Goal: Task Accomplishment & Management: Use online tool/utility

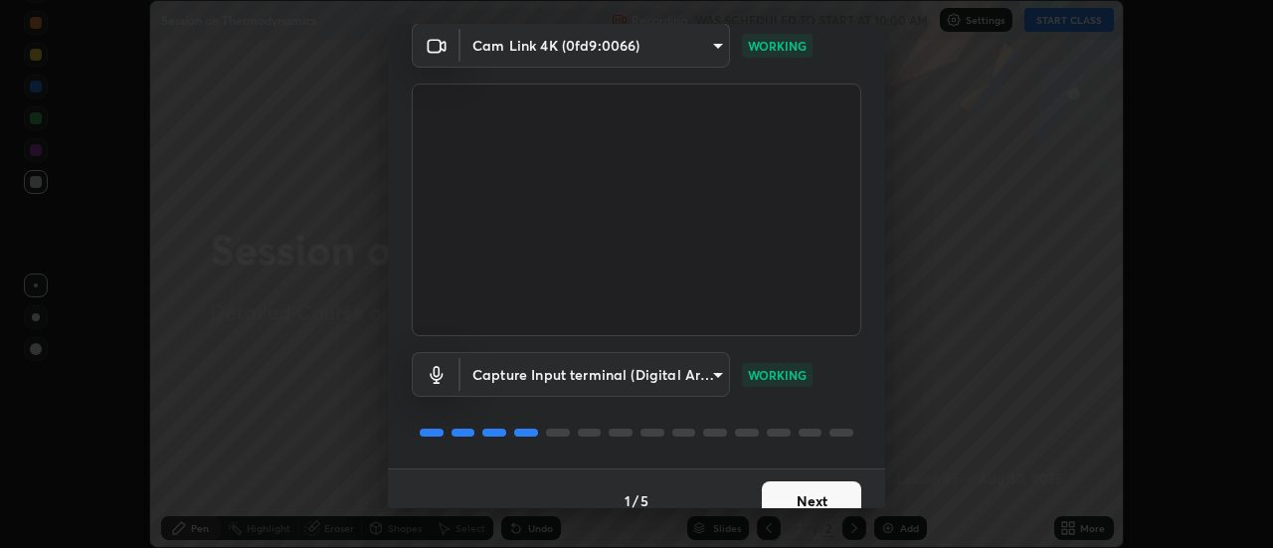
scroll to position [104, 0]
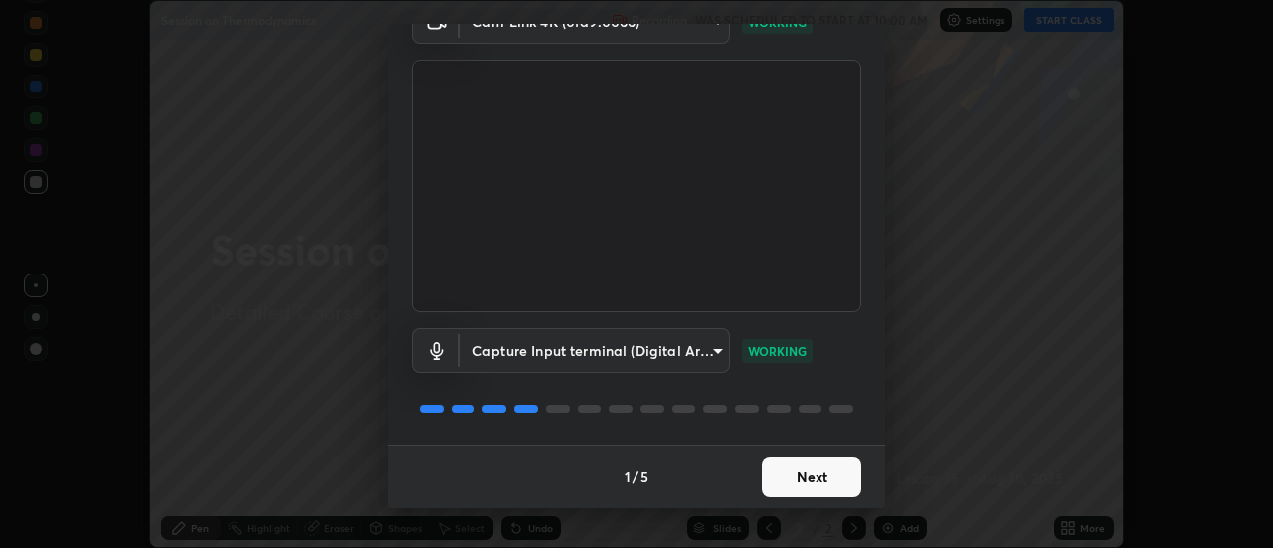
click at [806, 473] on button "Next" at bounding box center [811, 477] width 99 height 40
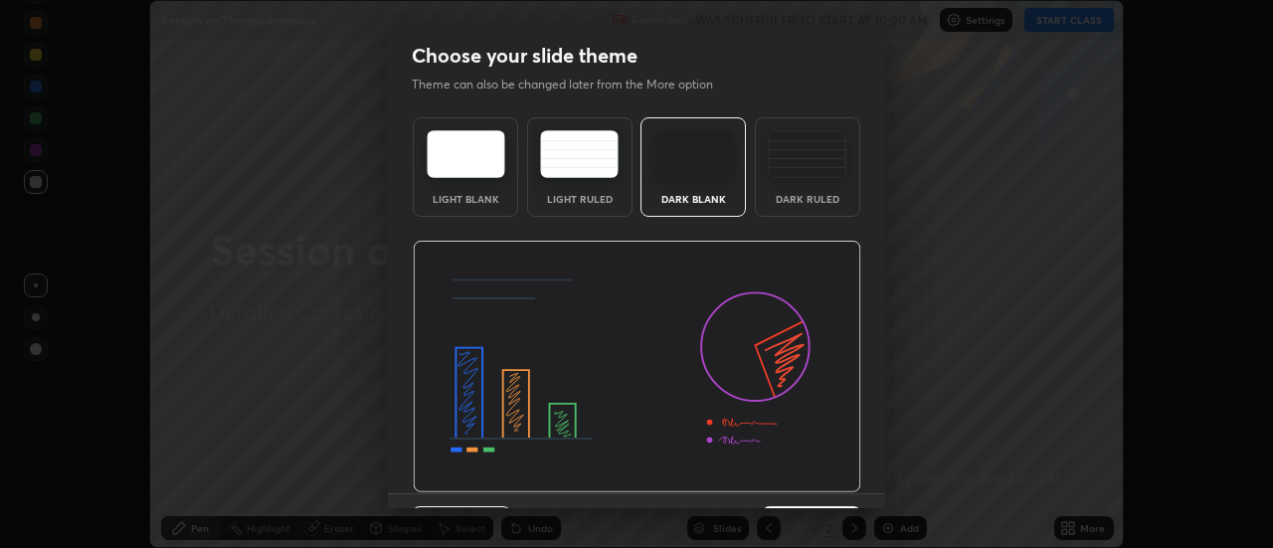
scroll to position [49, 0]
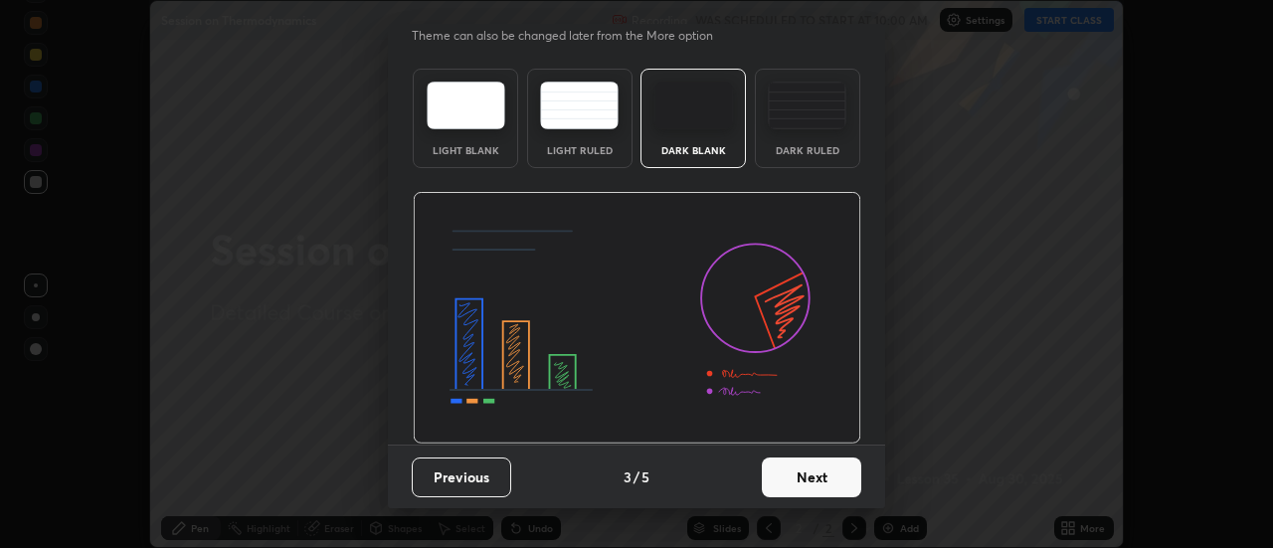
click at [815, 470] on button "Next" at bounding box center [811, 477] width 99 height 40
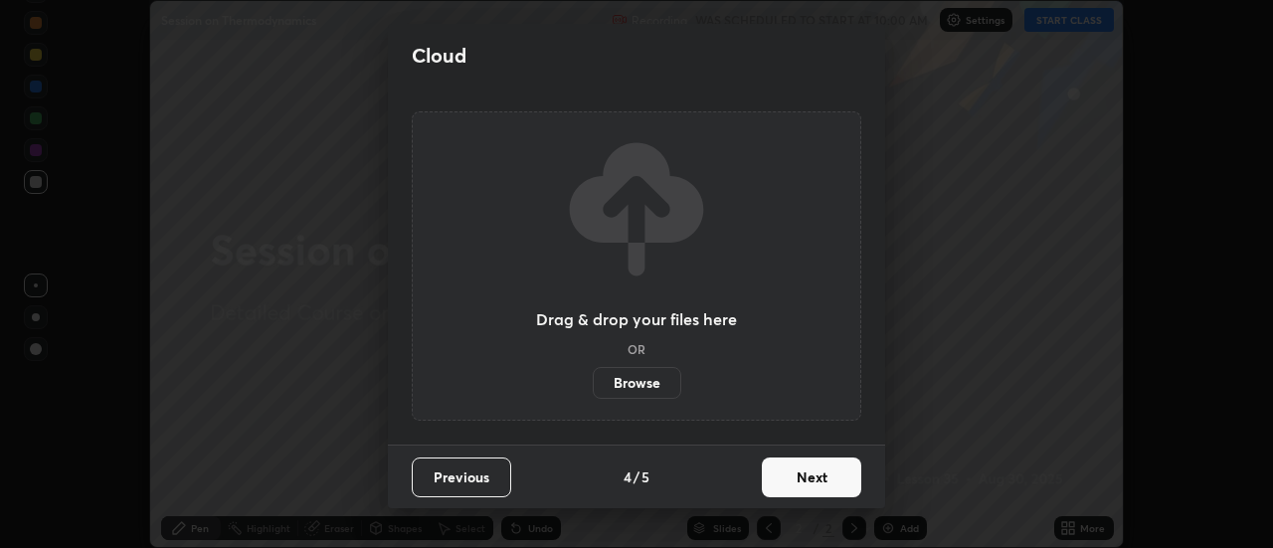
scroll to position [0, 0]
click at [815, 471] on button "Next" at bounding box center [811, 477] width 99 height 40
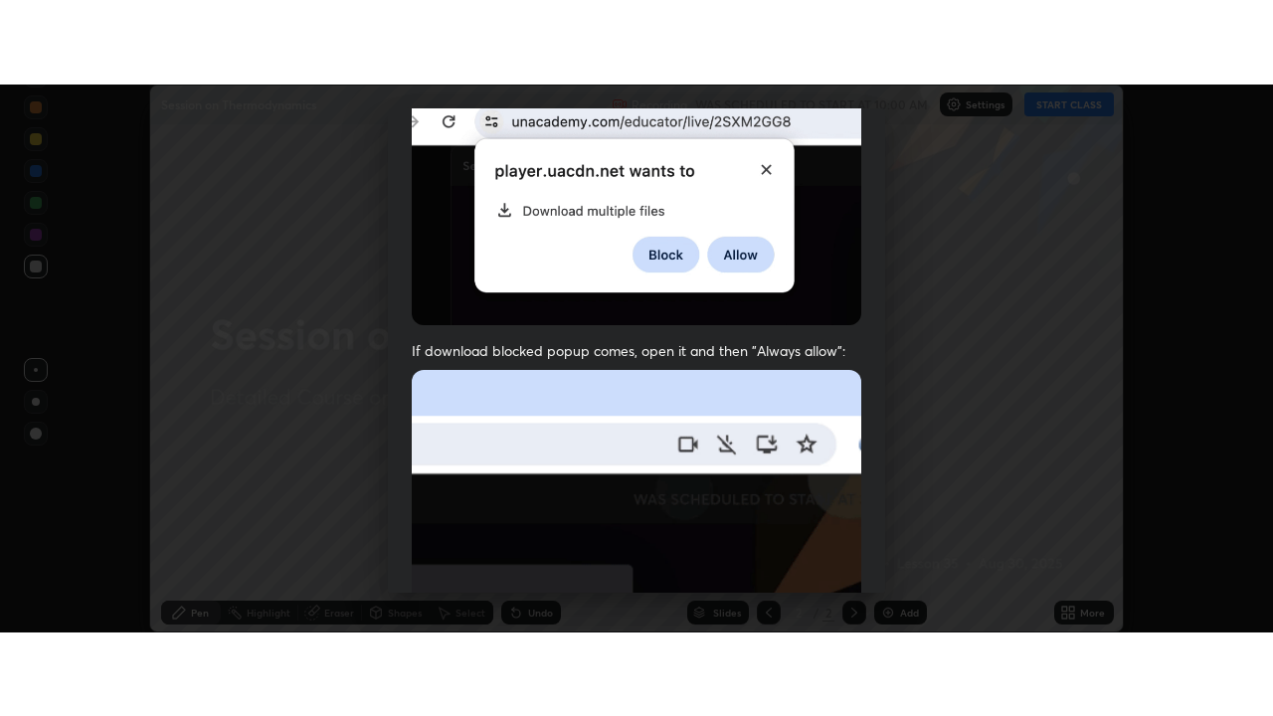
scroll to position [510, 0]
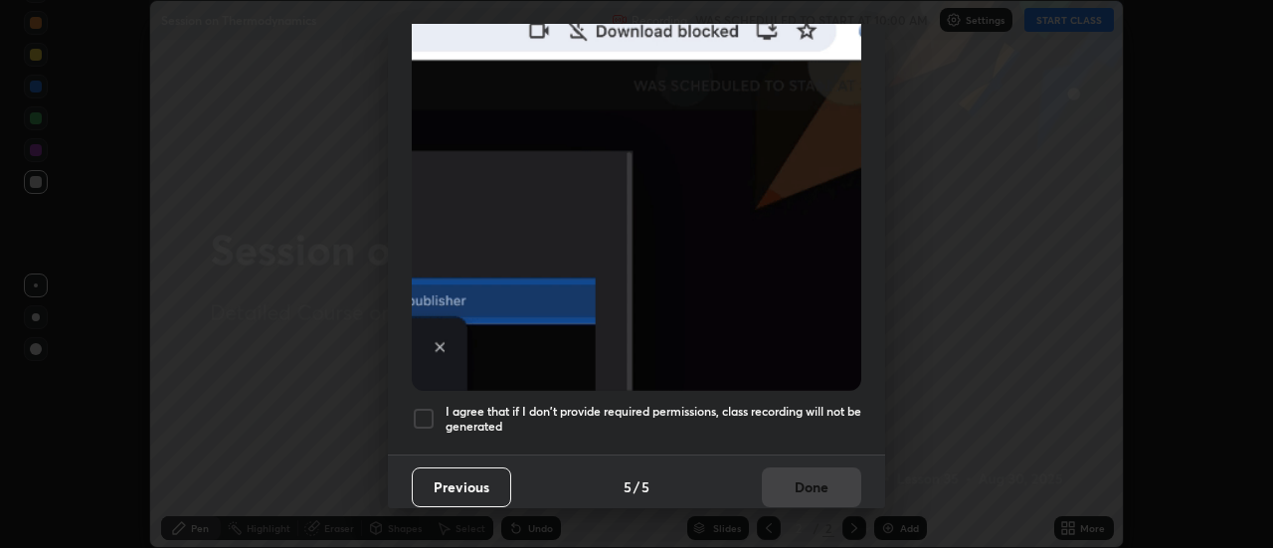
click at [723, 404] on h5 "I agree that if I don't provide required permissions, class recording will not …" at bounding box center [654, 419] width 416 height 31
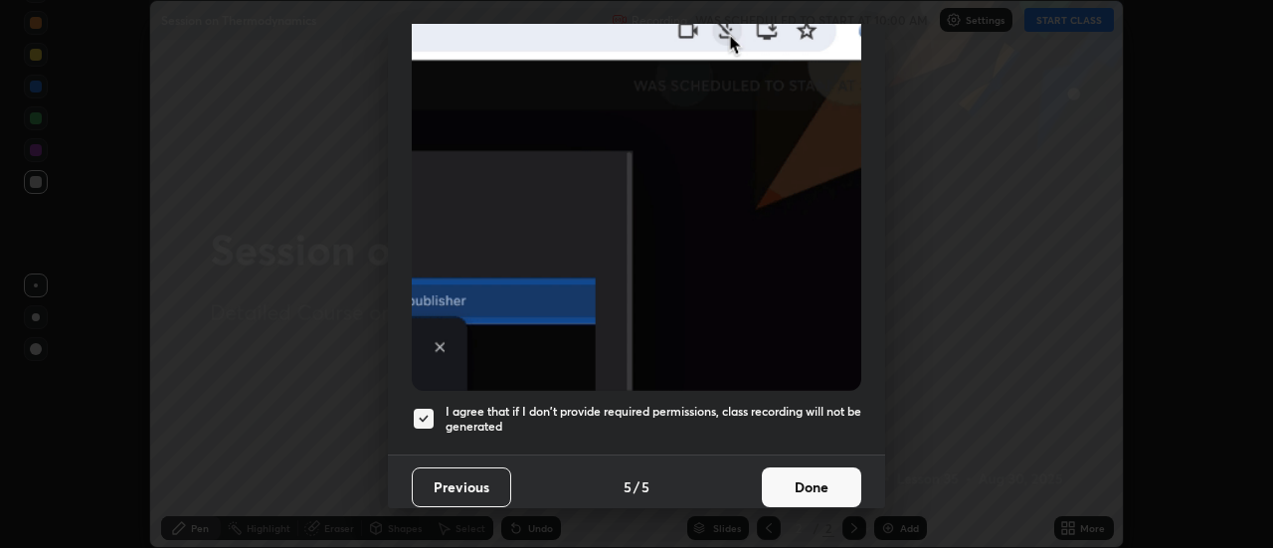
click at [817, 482] on button "Done" at bounding box center [811, 487] width 99 height 40
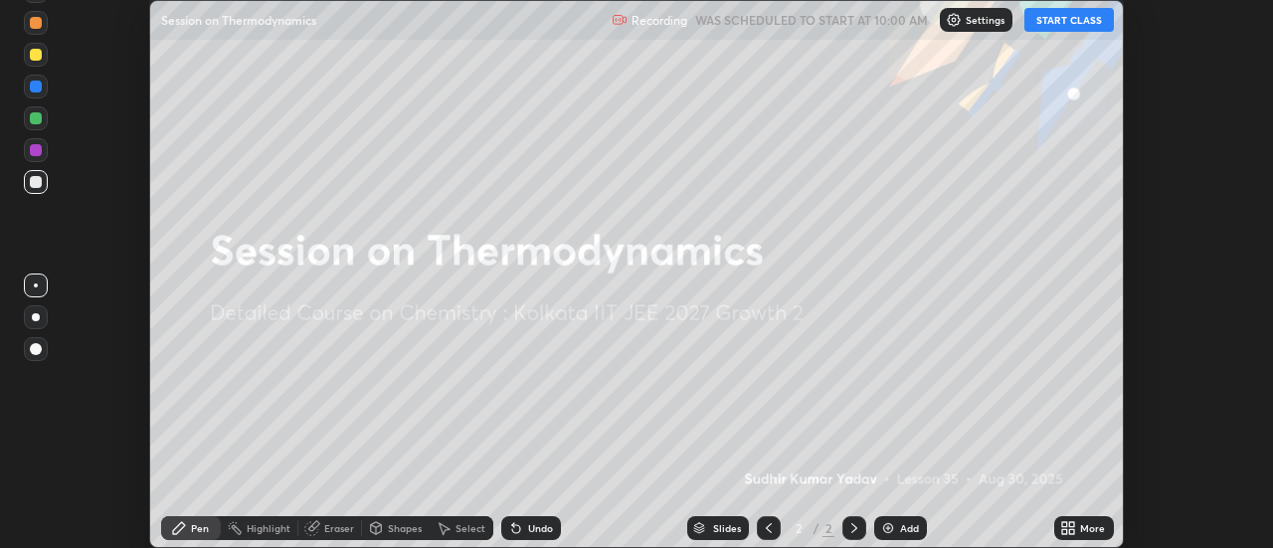
click at [1055, 22] on button "START CLASS" at bounding box center [1069, 20] width 90 height 24
click at [1070, 524] on icon at bounding box center [1072, 524] width 5 height 5
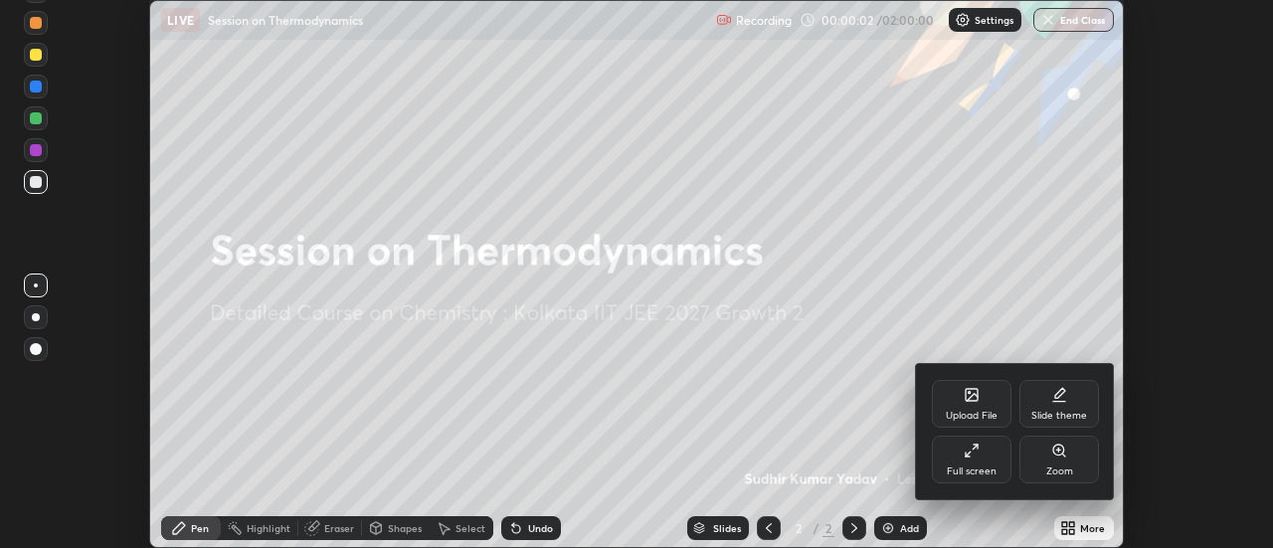
click at [996, 461] on div "Full screen" at bounding box center [972, 460] width 80 height 48
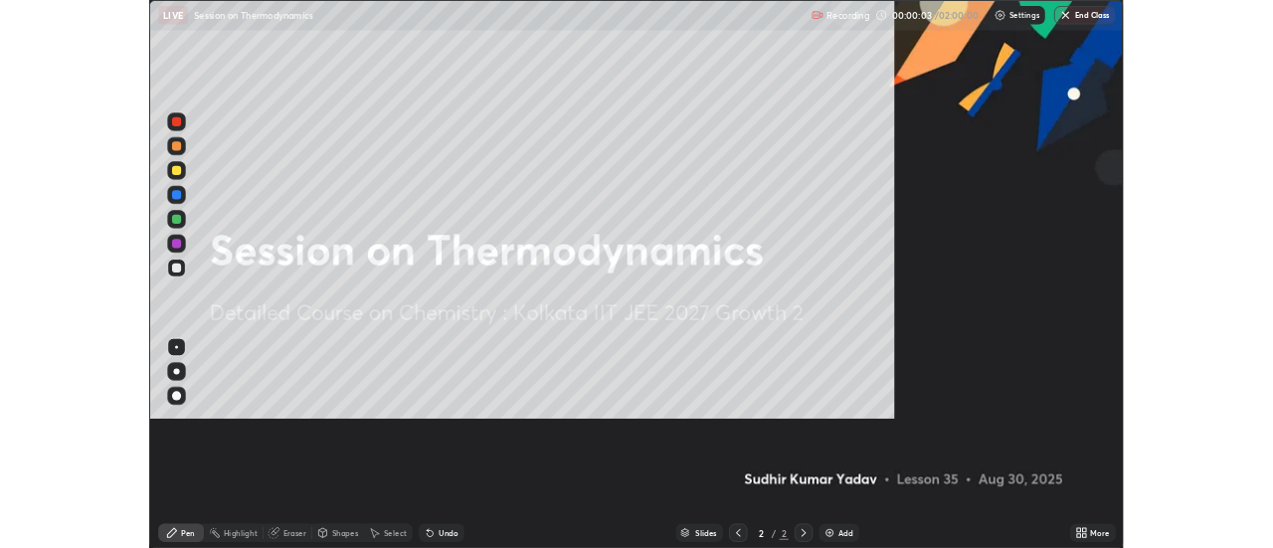
scroll to position [716, 1273]
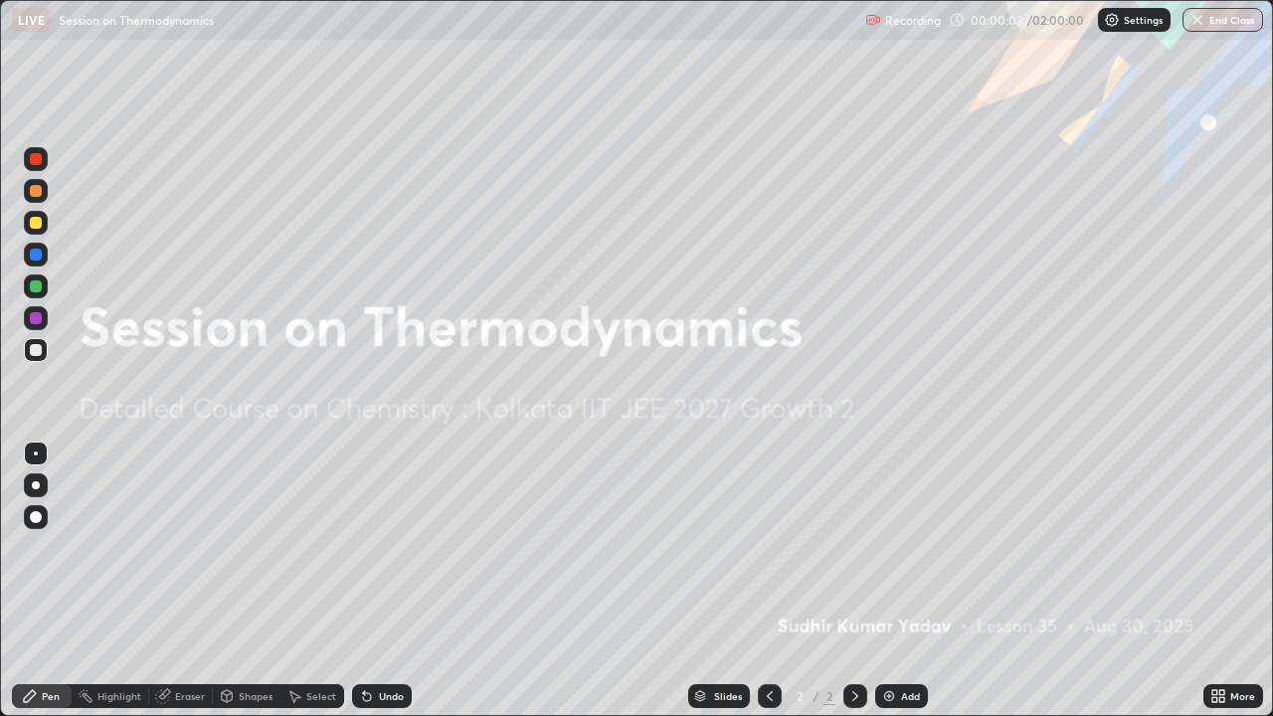
click at [901, 547] on div "Add" at bounding box center [910, 696] width 19 height 10
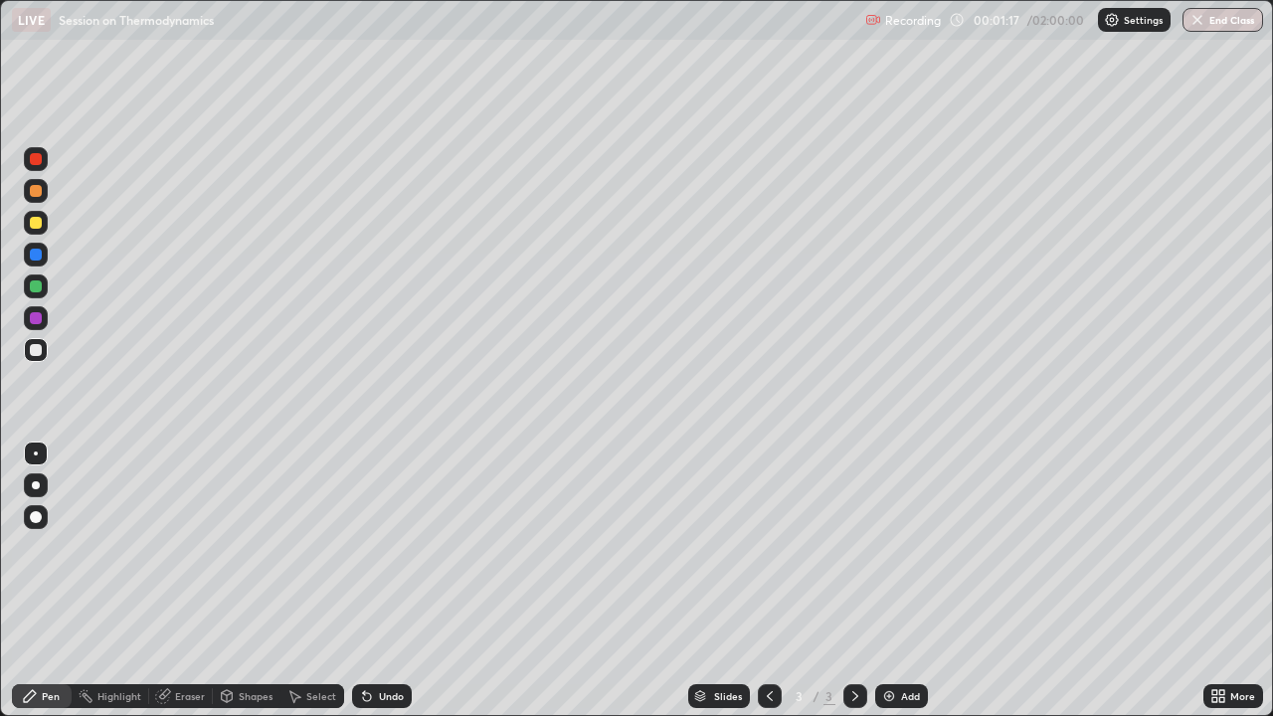
click at [385, 547] on div "Undo" at bounding box center [391, 696] width 25 height 10
click at [29, 223] on div at bounding box center [36, 223] width 24 height 24
click at [320, 547] on div "Select" at bounding box center [312, 696] width 64 height 24
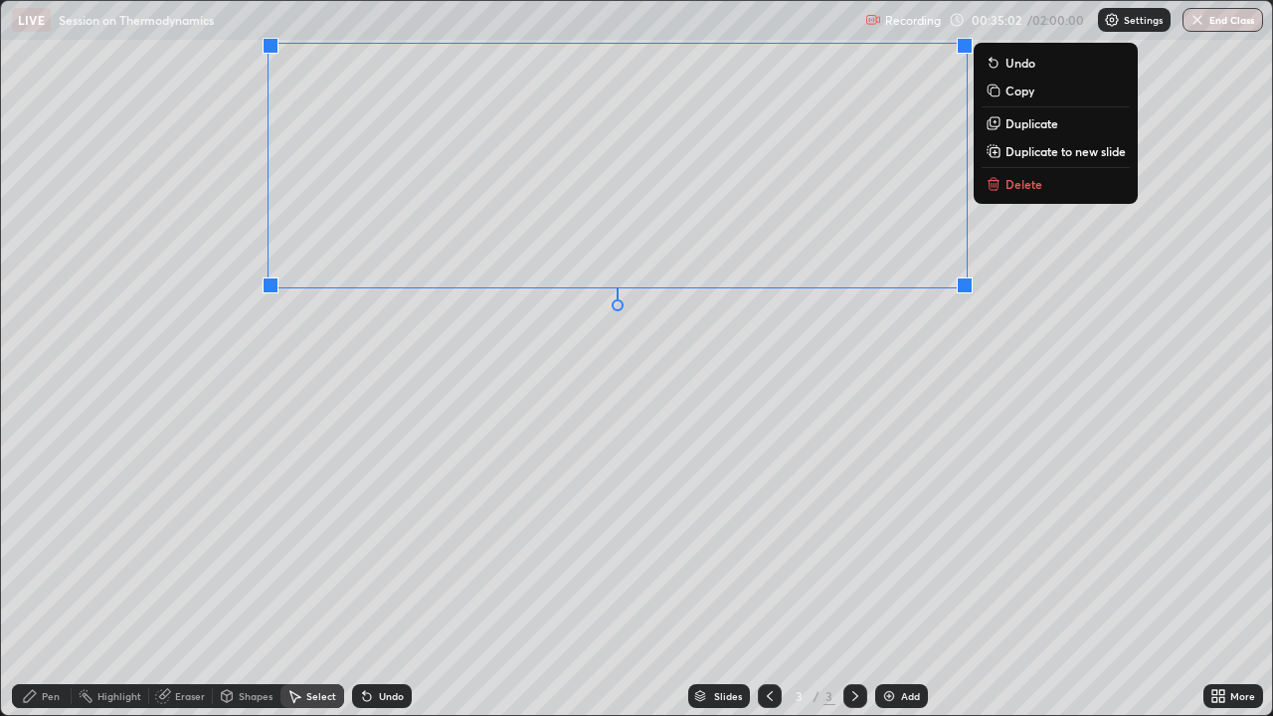
click at [45, 547] on div "Pen" at bounding box center [42, 696] width 60 height 24
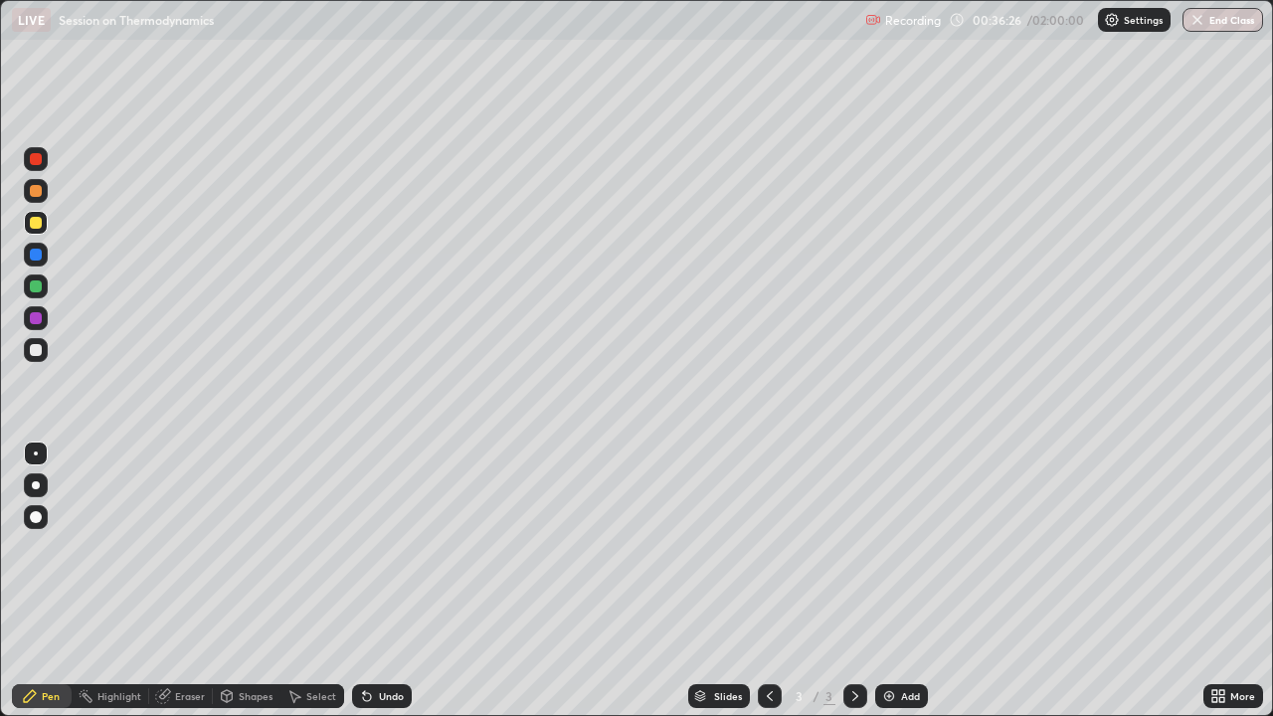
click at [366, 547] on icon at bounding box center [367, 697] width 8 height 8
click at [395, 547] on div "Undo" at bounding box center [382, 696] width 60 height 24
click at [887, 547] on img at bounding box center [889, 696] width 16 height 16
click at [323, 547] on div "Select" at bounding box center [321, 696] width 30 height 10
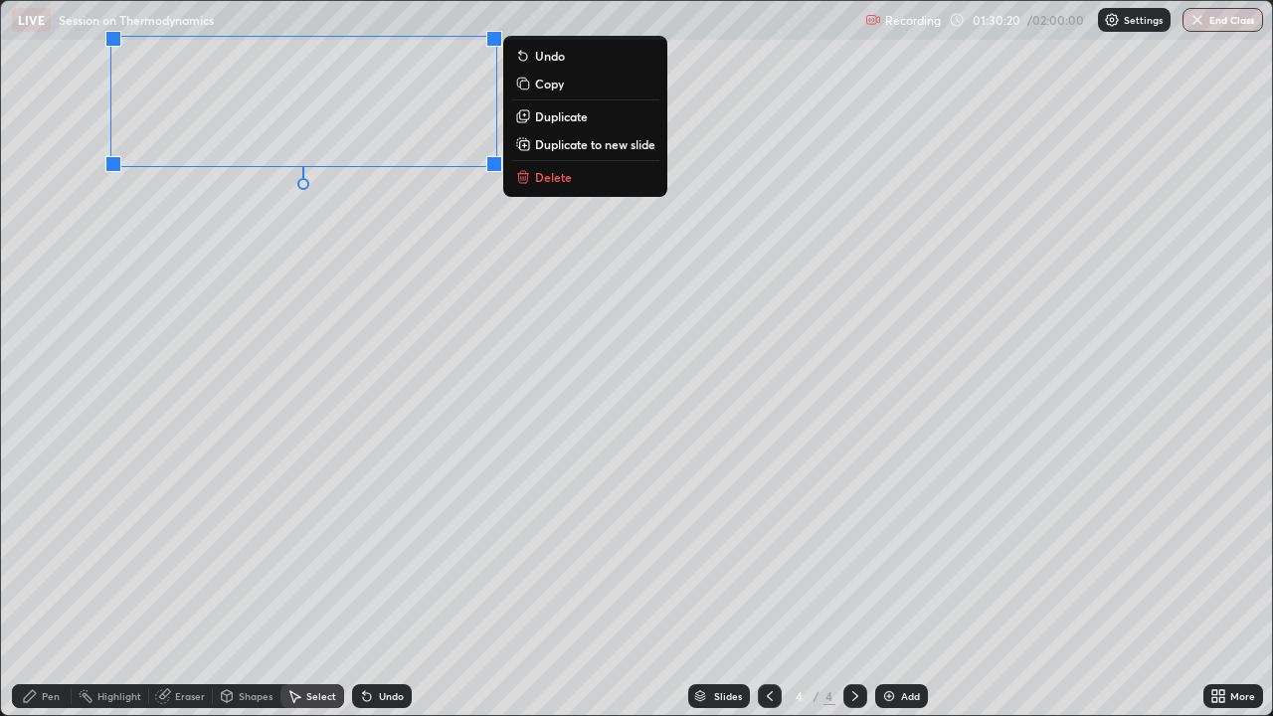
click at [53, 547] on div "Pen" at bounding box center [51, 696] width 18 height 10
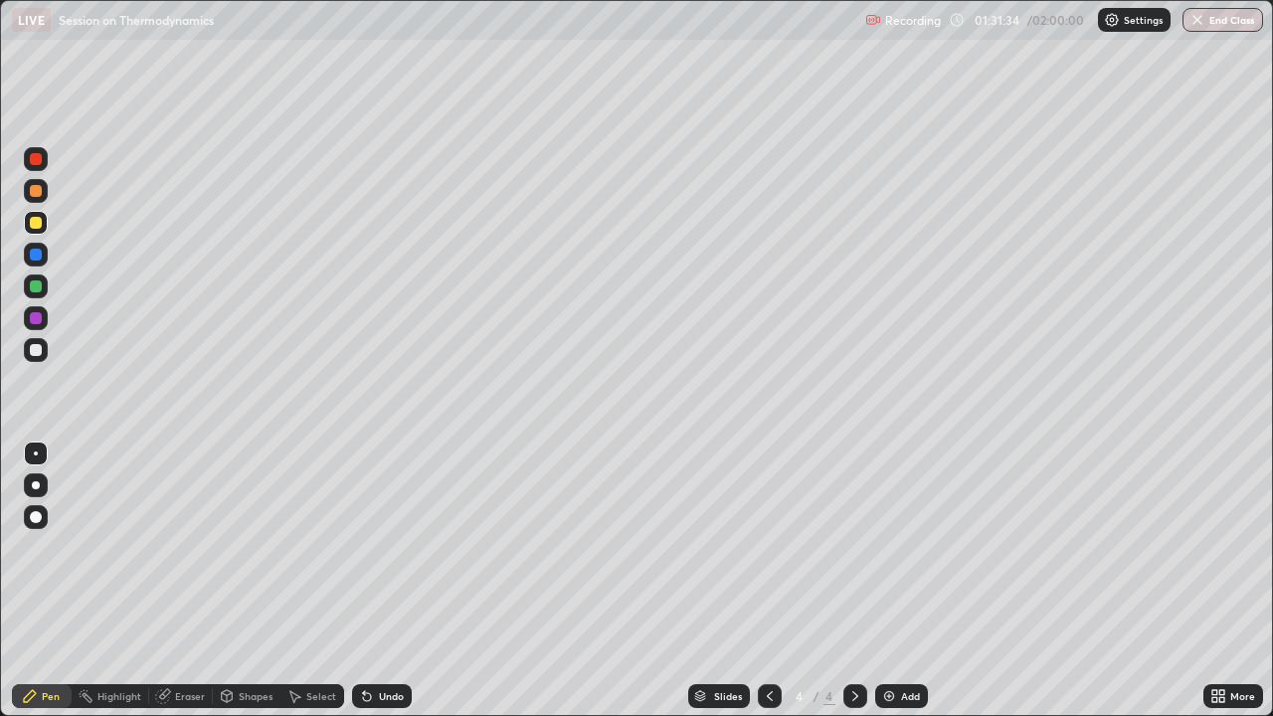
click at [301, 547] on div "Select" at bounding box center [312, 696] width 64 height 24
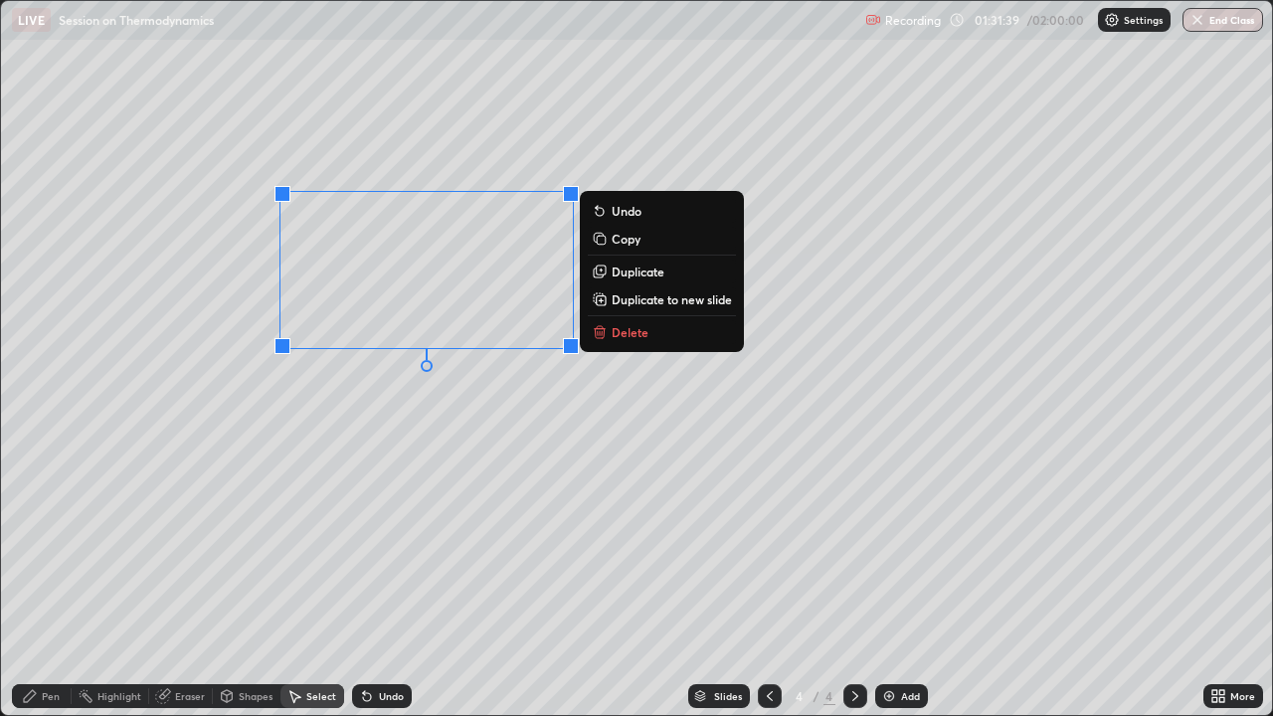
click at [54, 547] on div "Pen" at bounding box center [51, 696] width 18 height 10
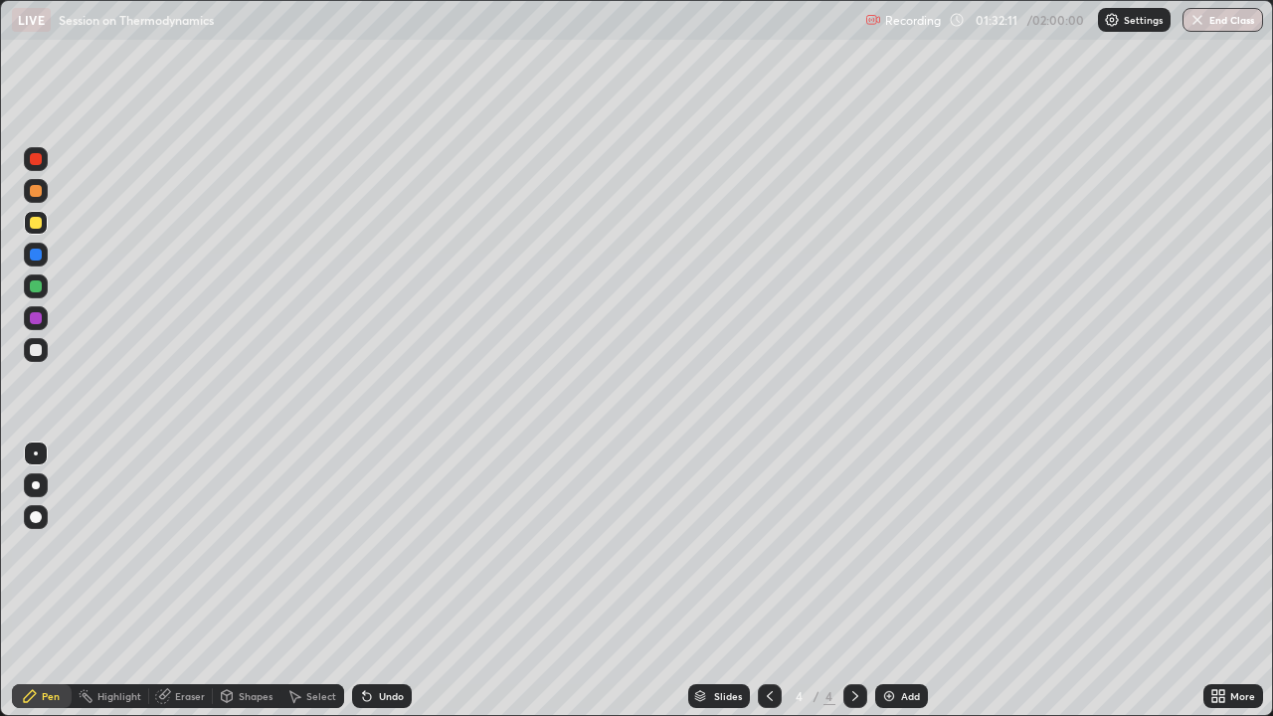
click at [374, 547] on div "Undo" at bounding box center [382, 696] width 60 height 24
click at [311, 547] on div "Select" at bounding box center [321, 696] width 30 height 10
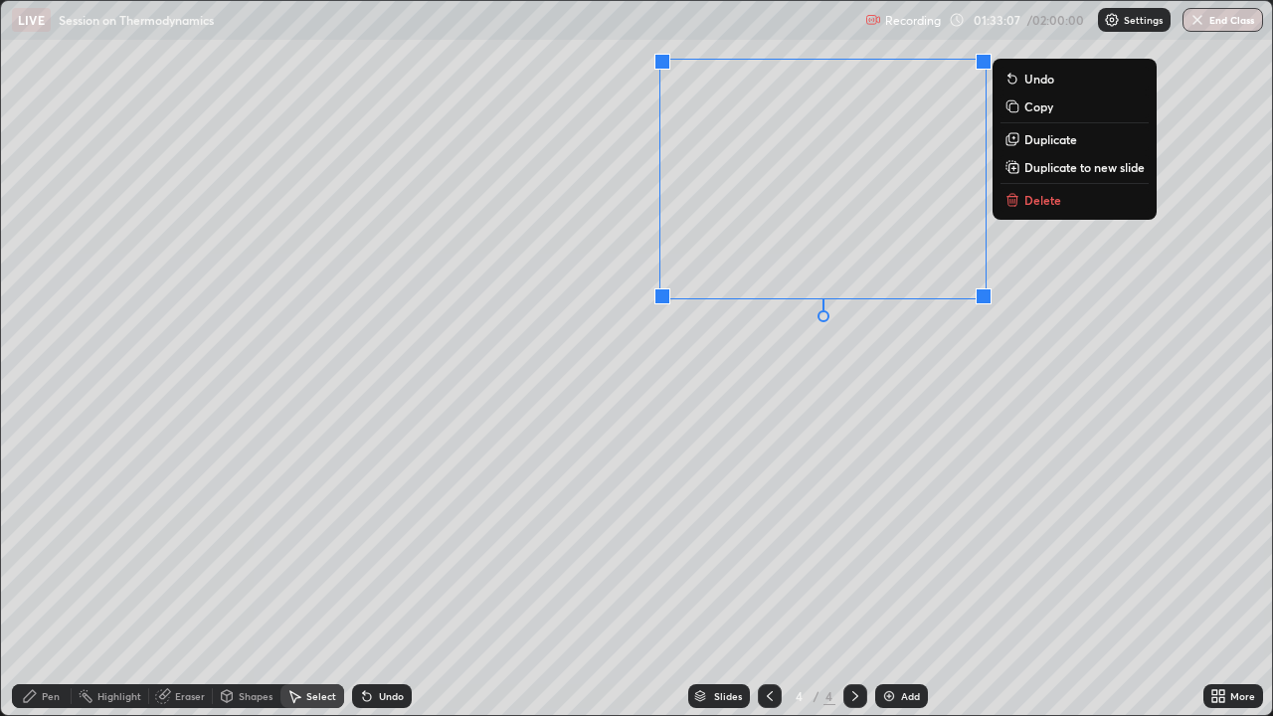
click at [52, 547] on div "Pen" at bounding box center [51, 696] width 18 height 10
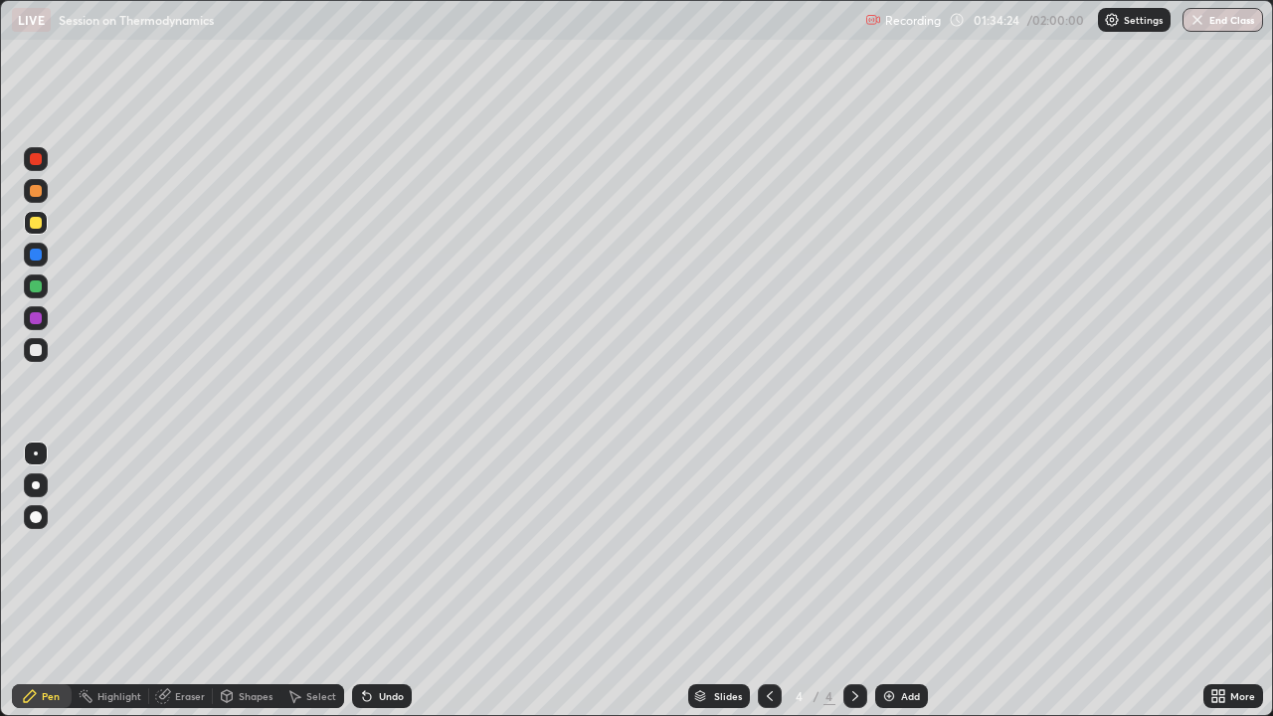
click at [377, 547] on div "Undo" at bounding box center [382, 696] width 60 height 24
click at [370, 547] on icon at bounding box center [367, 696] width 16 height 16
click at [369, 547] on icon at bounding box center [367, 696] width 16 height 16
click at [370, 547] on icon at bounding box center [367, 696] width 16 height 16
click at [373, 547] on div "Undo" at bounding box center [382, 696] width 60 height 24
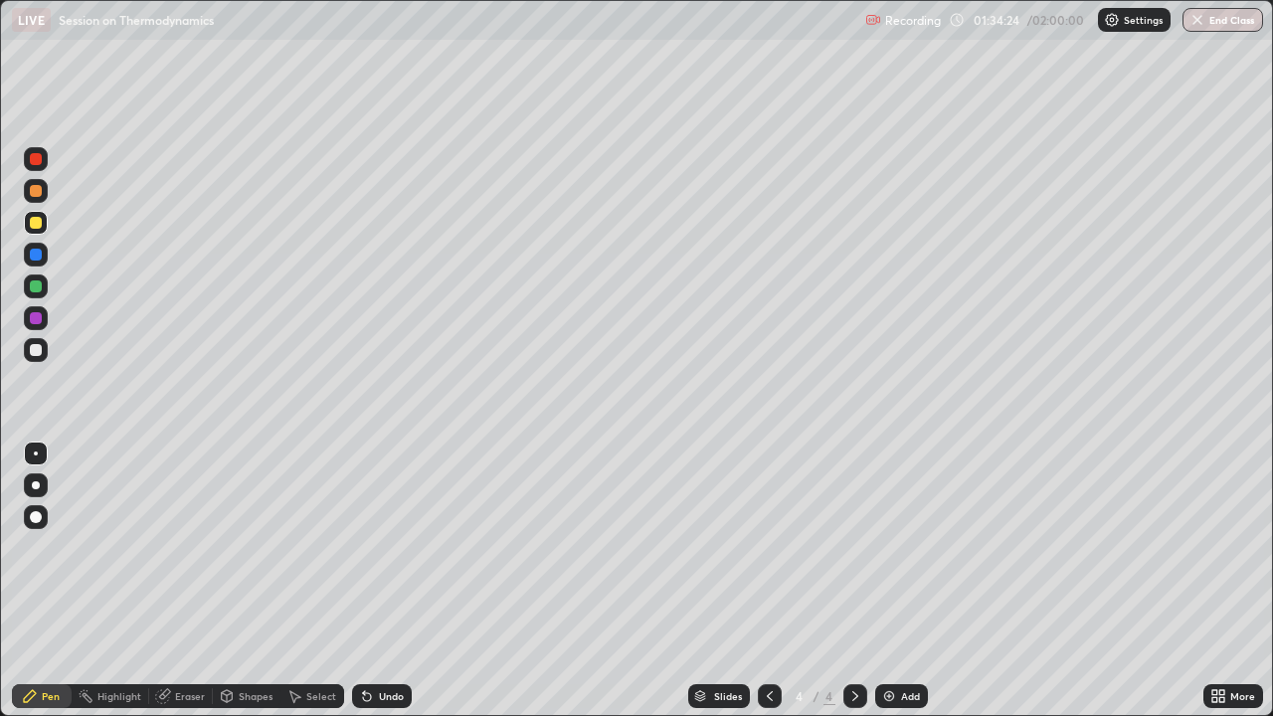
click at [374, 547] on div "Undo" at bounding box center [382, 696] width 60 height 24
click at [375, 547] on div "Undo" at bounding box center [382, 696] width 60 height 24
click at [374, 547] on div "Undo" at bounding box center [378, 696] width 68 height 40
click at [375, 547] on div "Undo" at bounding box center [378, 696] width 68 height 40
click at [381, 547] on div "Undo" at bounding box center [382, 696] width 60 height 24
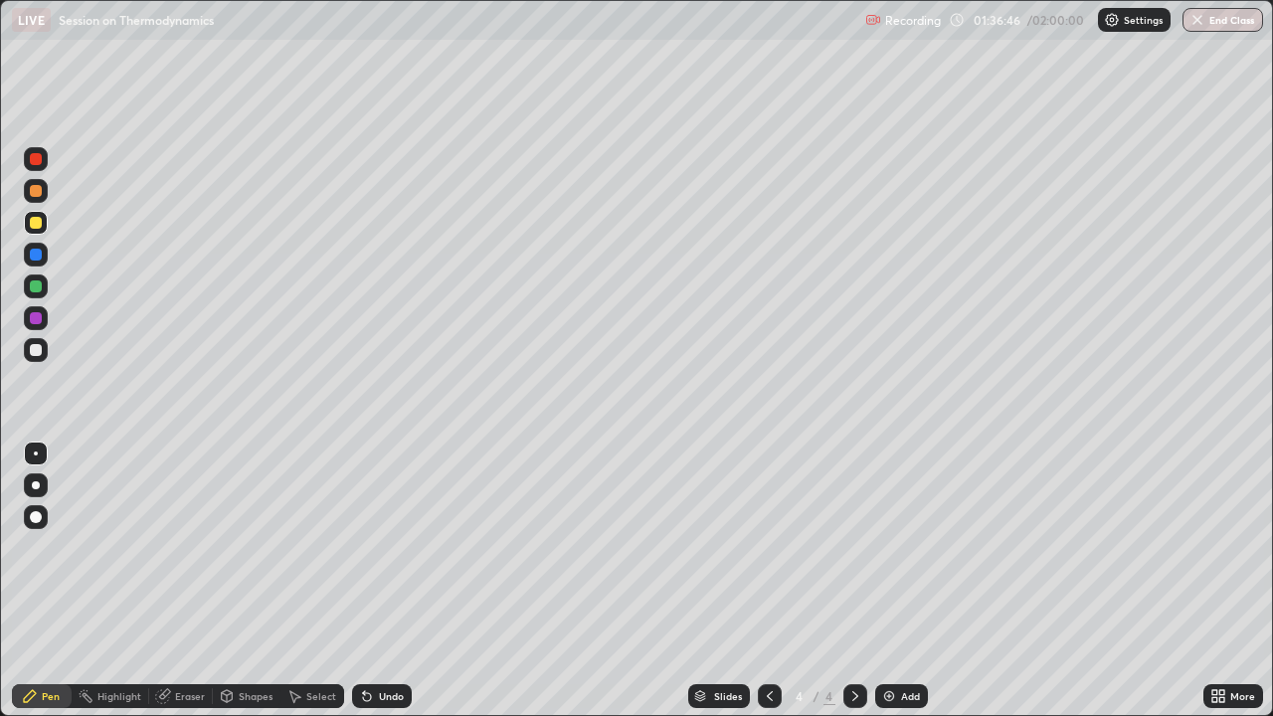
click at [882, 547] on img at bounding box center [889, 696] width 16 height 16
click at [319, 547] on div "Select" at bounding box center [321, 696] width 30 height 10
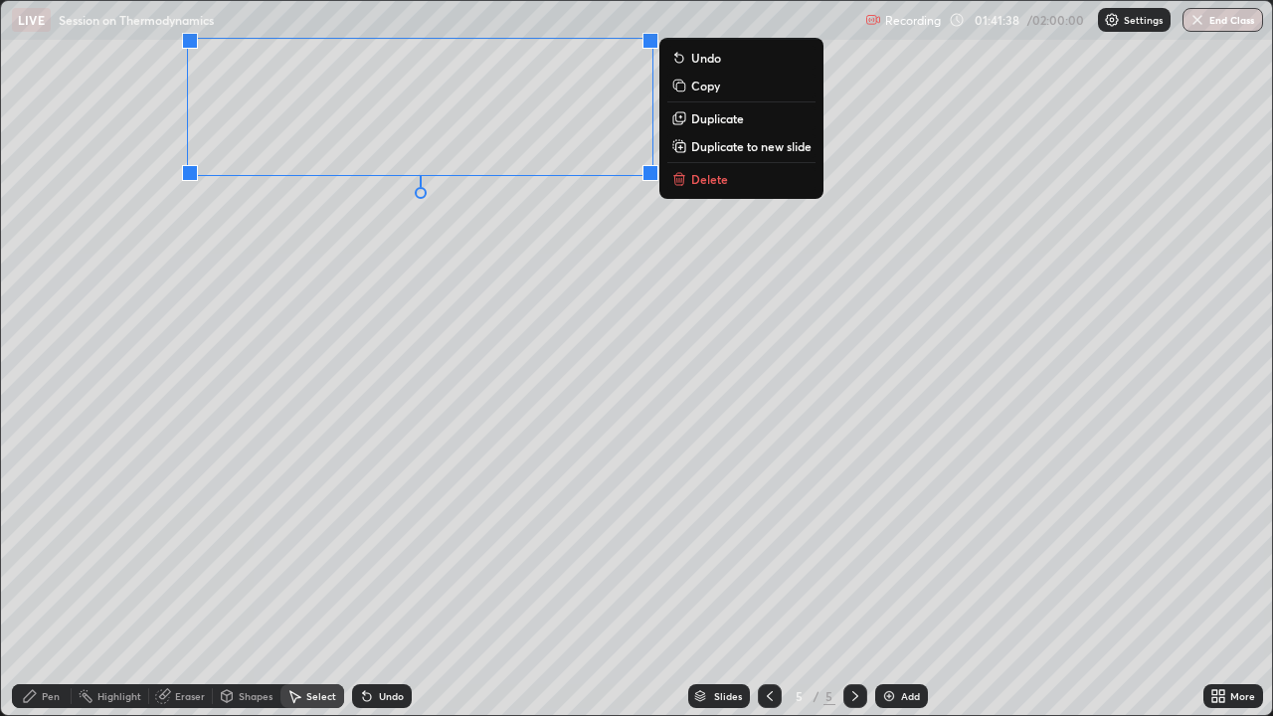
click at [42, 547] on div "Pen" at bounding box center [51, 696] width 18 height 10
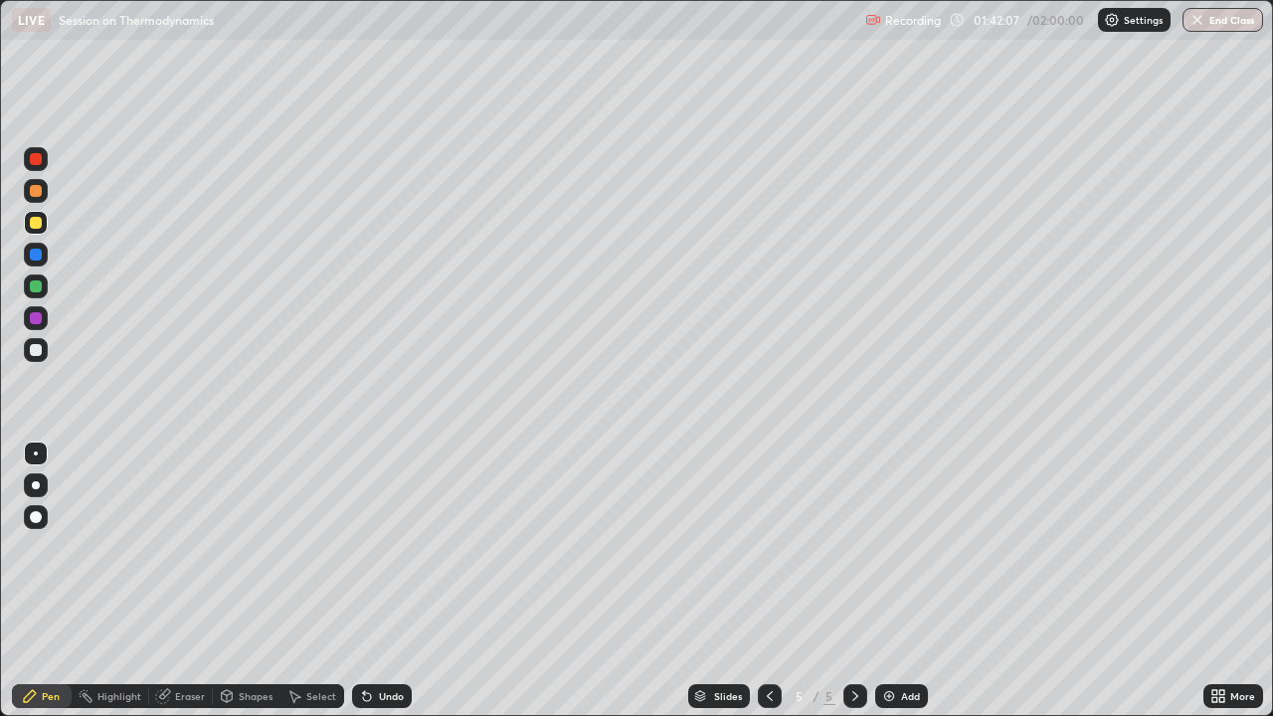
click at [380, 547] on div "Undo" at bounding box center [378, 696] width 68 height 40
click at [309, 547] on div "Select" at bounding box center [321, 696] width 30 height 10
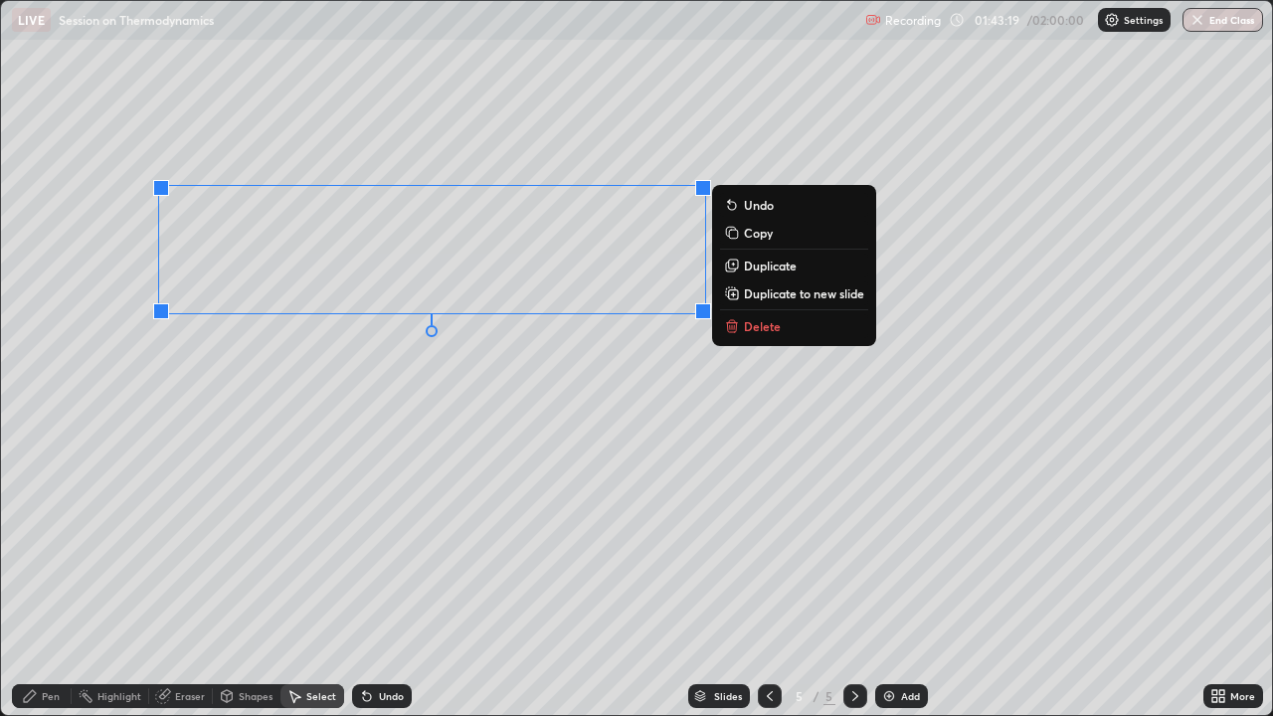
click at [50, 547] on div "Pen" at bounding box center [51, 696] width 18 height 10
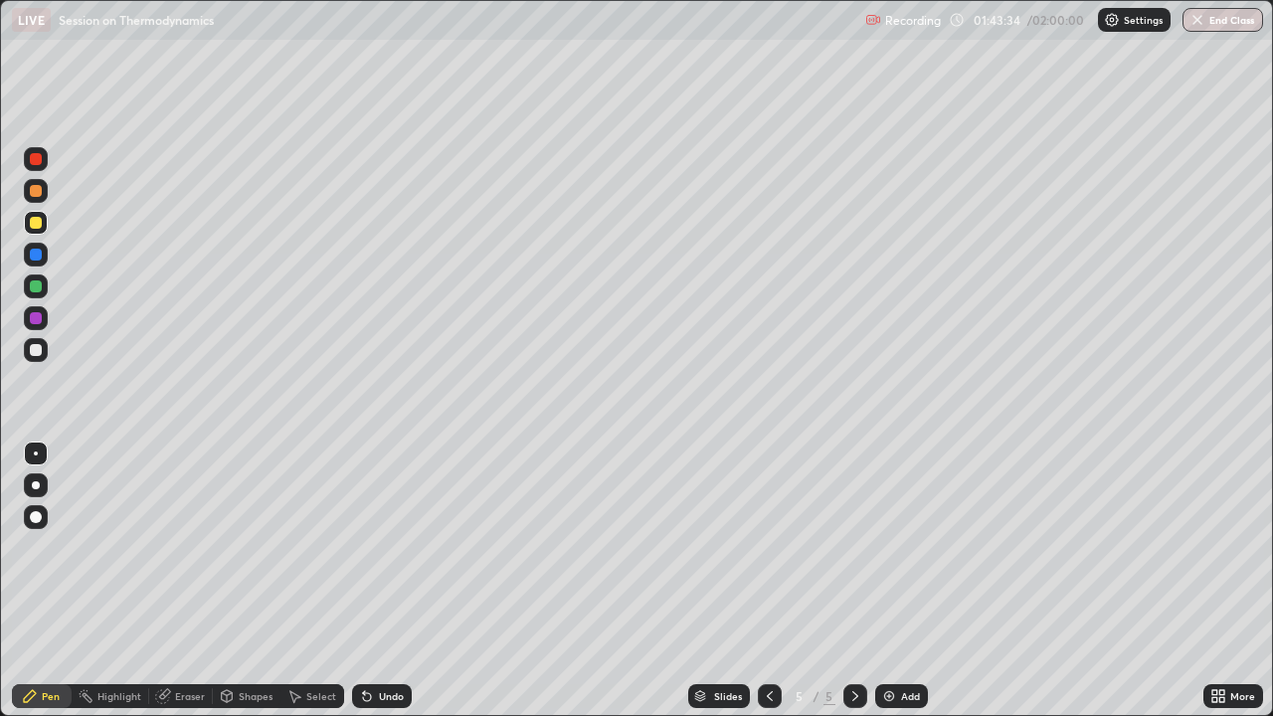
click at [39, 350] on div at bounding box center [36, 350] width 12 height 12
click at [373, 547] on div "Undo" at bounding box center [382, 696] width 60 height 24
click at [372, 547] on div "Undo" at bounding box center [382, 696] width 60 height 24
click at [381, 547] on div "Undo" at bounding box center [391, 696] width 25 height 10
click at [369, 547] on icon at bounding box center [367, 696] width 16 height 16
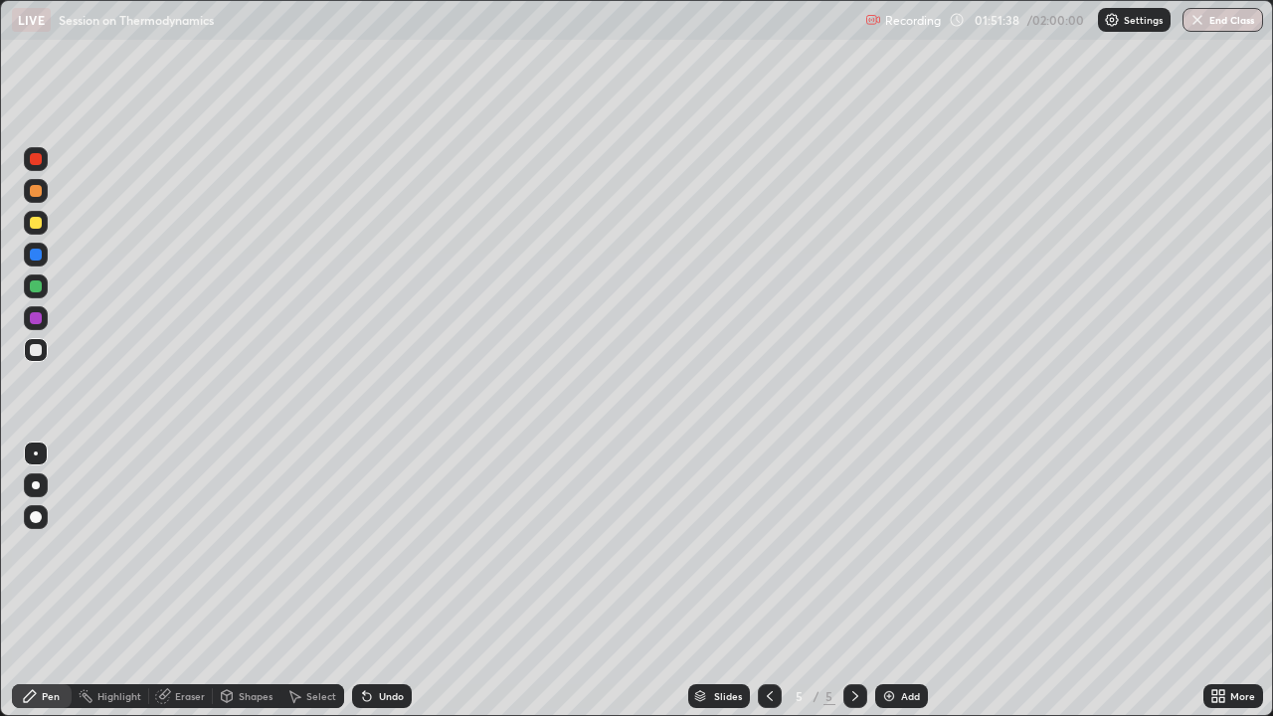
click at [1200, 20] on img "button" at bounding box center [1197, 20] width 16 height 16
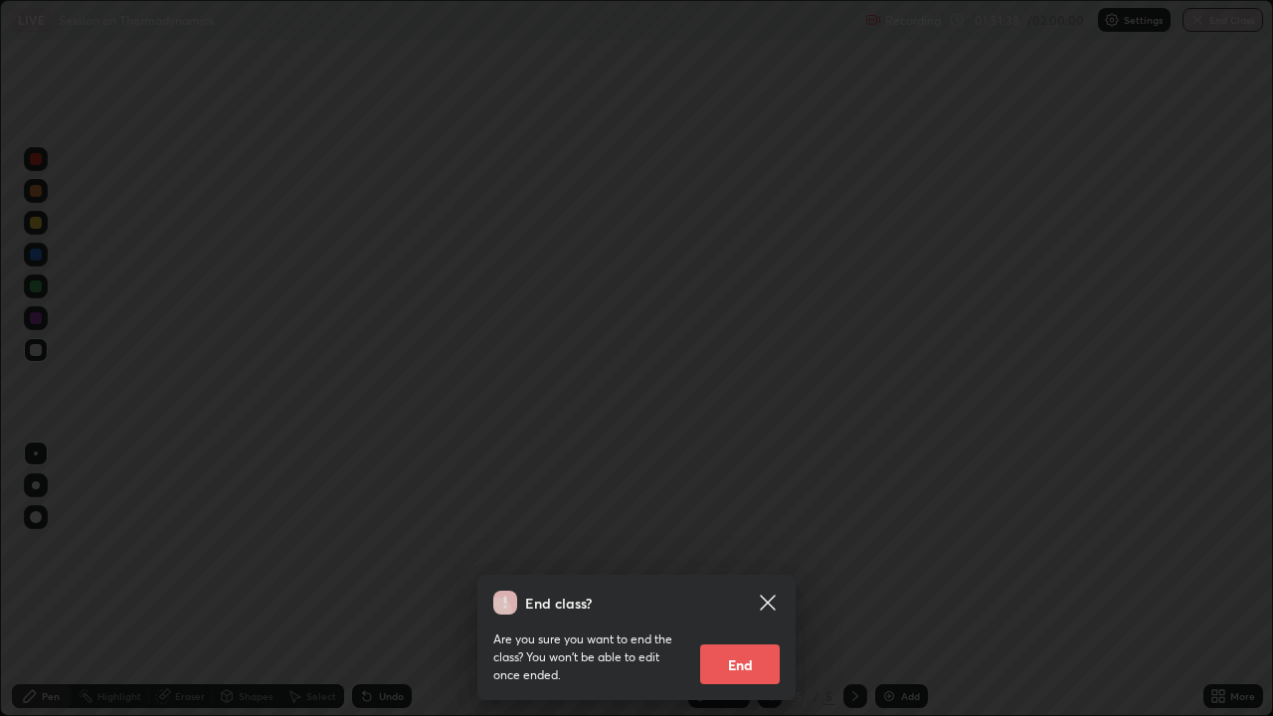
click at [748, 547] on button "End" at bounding box center [740, 664] width 80 height 40
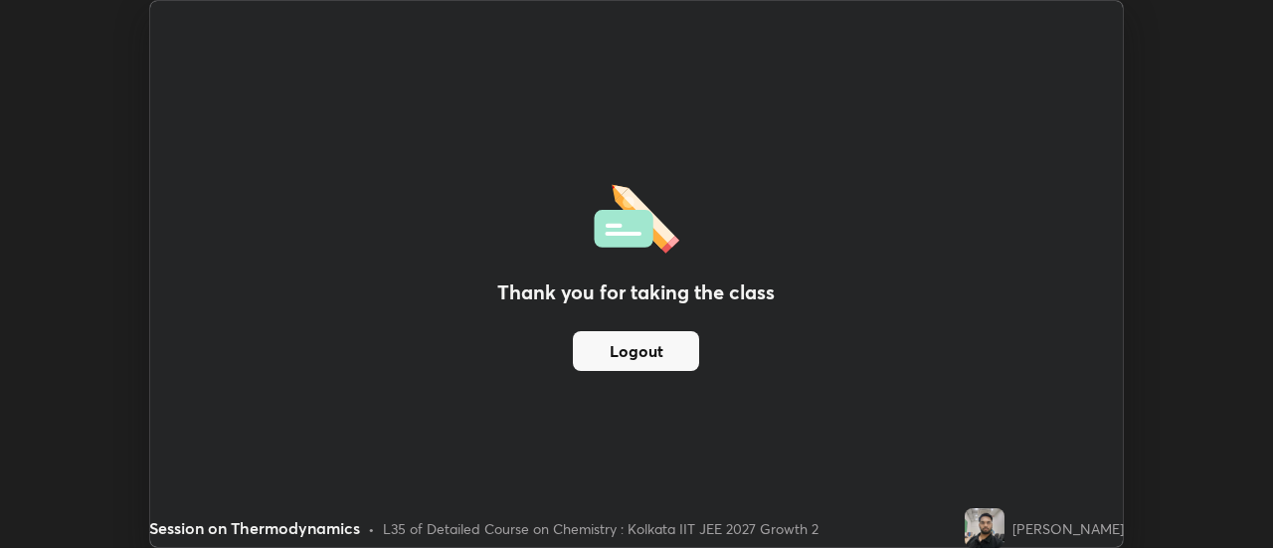
scroll to position [98902, 98177]
